Goal: Use online tool/utility: Utilize a website feature to perform a specific function

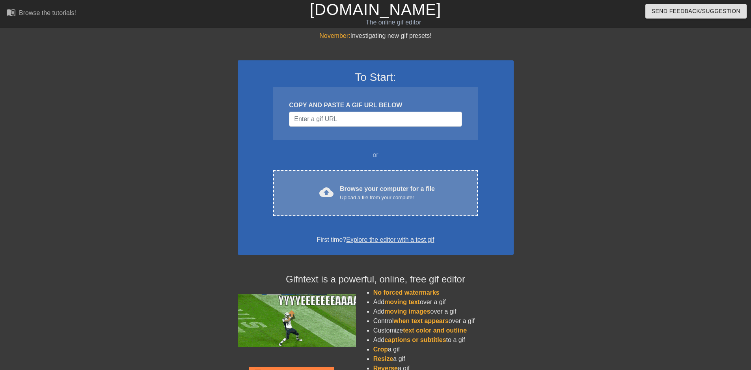
click at [352, 189] on div "Browse your computer for a file Upload a file from your computer" at bounding box center [387, 192] width 95 height 17
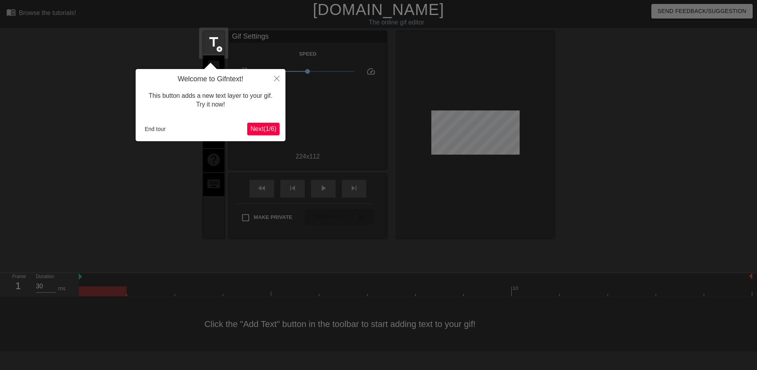
click at [274, 126] on span "Next ( 1 / 6 )" at bounding box center [263, 128] width 26 height 7
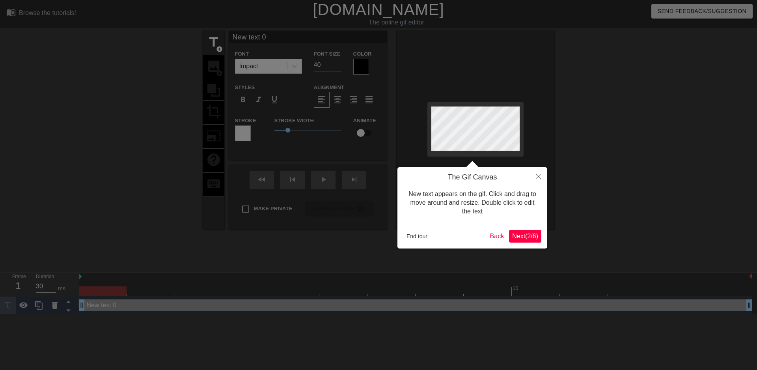
click at [376, 121] on div at bounding box center [378, 185] width 757 height 370
click at [535, 176] on button "Close" at bounding box center [538, 176] width 17 height 18
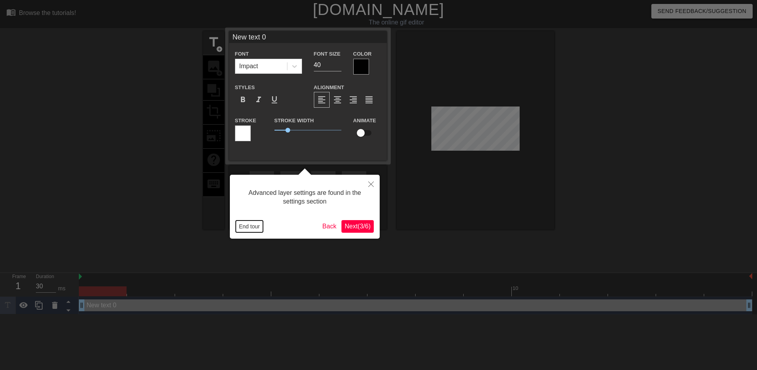
click at [248, 225] on button "End tour" at bounding box center [249, 226] width 27 height 12
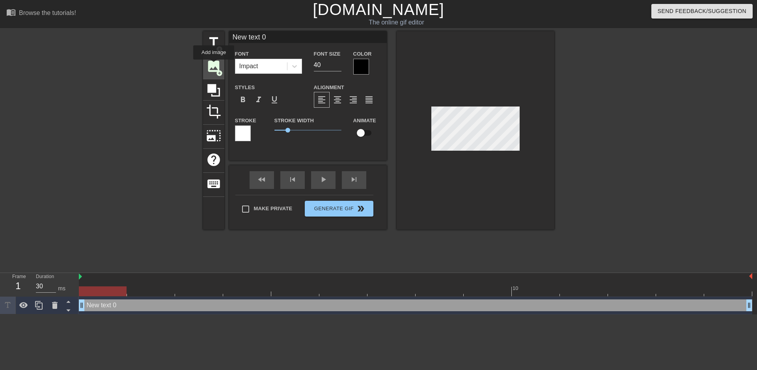
click at [214, 65] on span "image" at bounding box center [213, 66] width 15 height 15
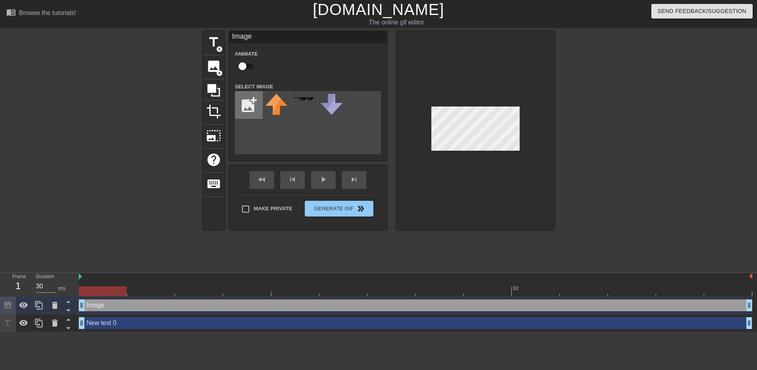
click at [255, 106] on input "file" at bounding box center [248, 105] width 27 height 27
type input "C:\fakepath\image.png"
click at [279, 103] on img at bounding box center [276, 114] width 22 height 40
click at [517, 152] on div at bounding box center [476, 130] width 158 height 198
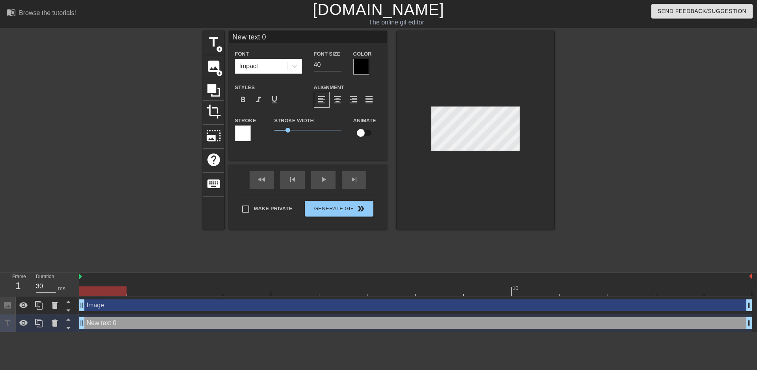
scroll to position [1, 1]
click at [466, 156] on div at bounding box center [476, 130] width 158 height 198
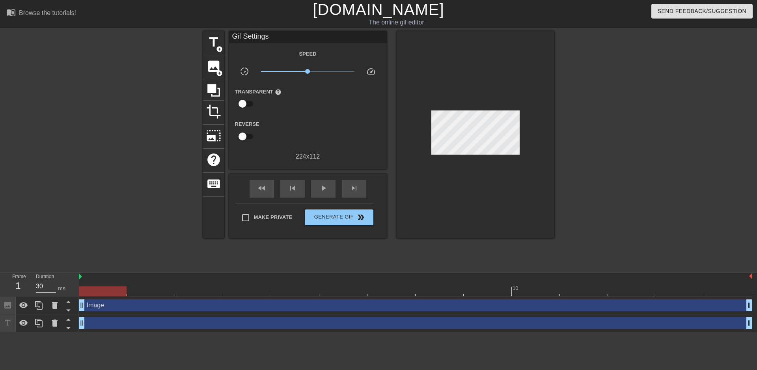
click at [629, 157] on div at bounding box center [623, 149] width 118 height 237
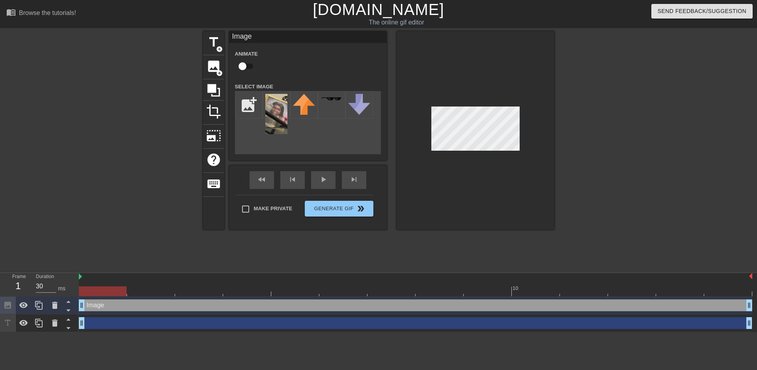
click at [566, 129] on div at bounding box center [623, 149] width 118 height 237
click at [616, 139] on div at bounding box center [623, 149] width 118 height 237
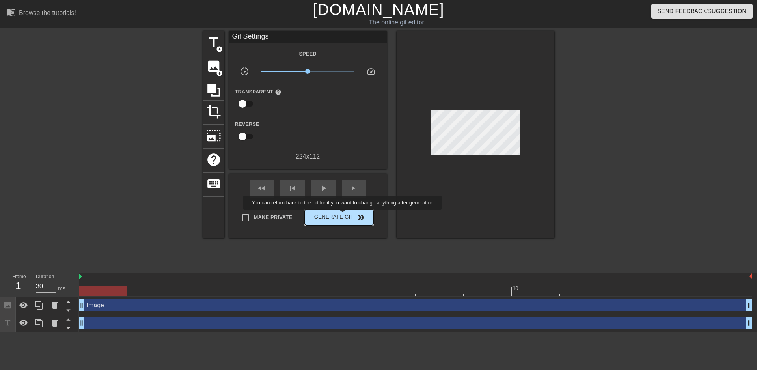
click at [344, 215] on span "Generate Gif double_arrow" at bounding box center [339, 217] width 62 height 9
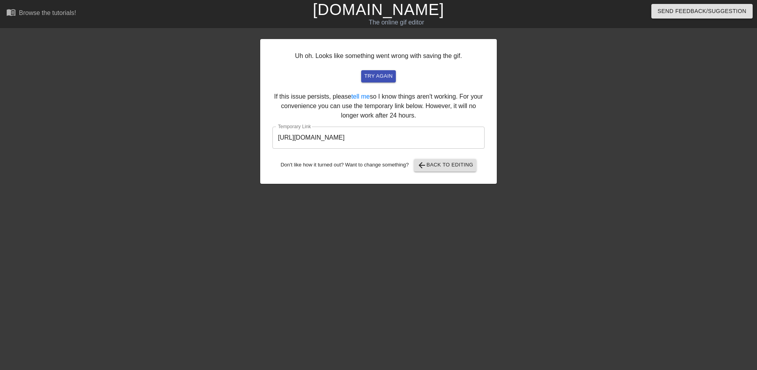
click at [340, 140] on input "[URL][DOMAIN_NAME]" at bounding box center [379, 138] width 212 height 22
